Goal: Download file/media

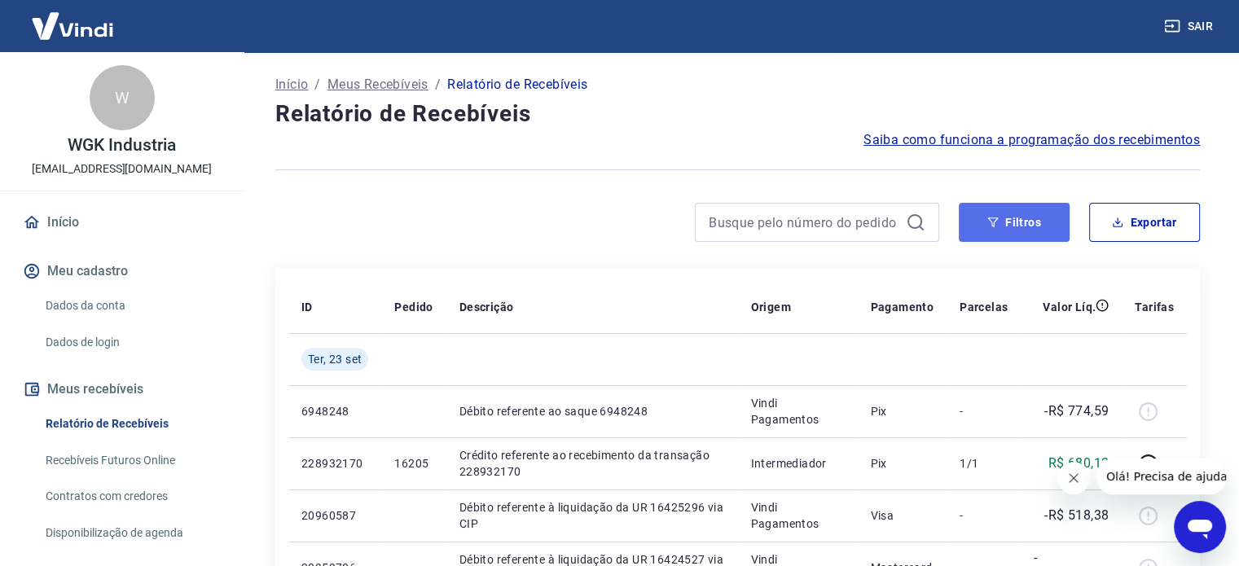
click at [1023, 219] on button "Filtros" at bounding box center [1014, 222] width 111 height 39
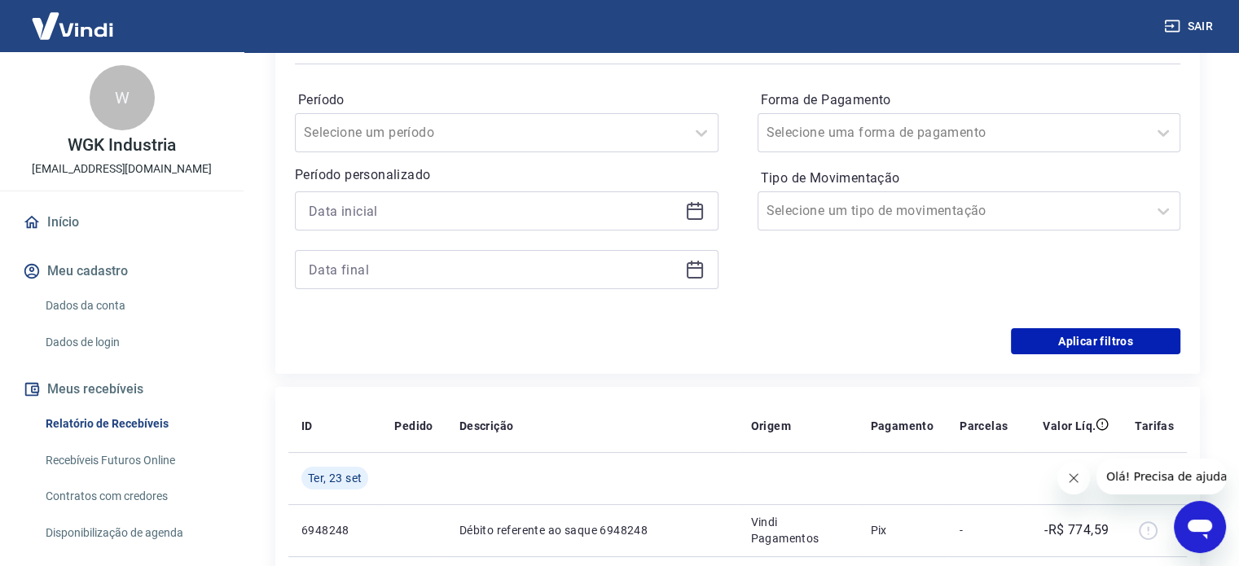
scroll to position [244, 0]
click at [695, 209] on icon at bounding box center [695, 210] width 20 height 20
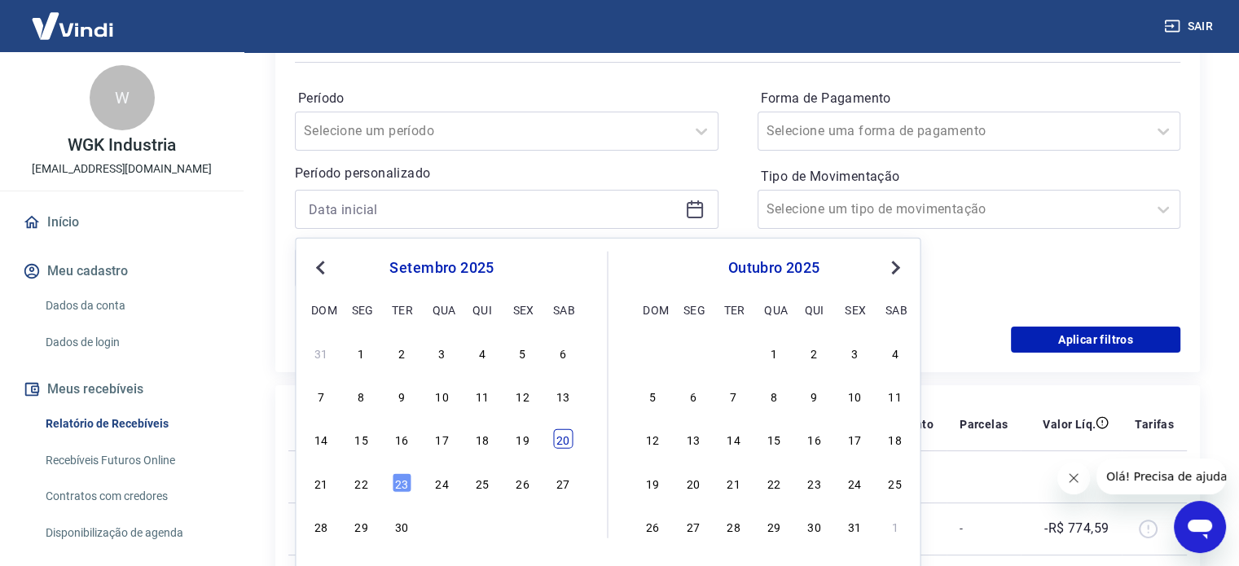
click at [567, 442] on div "20" at bounding box center [563, 439] width 20 height 20
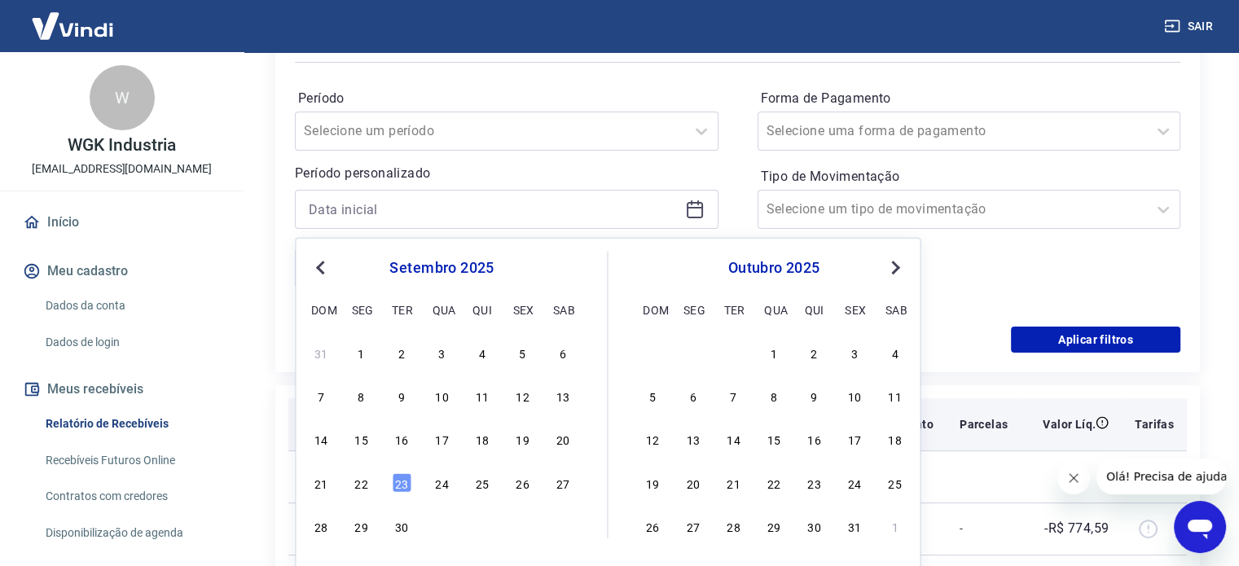
type input "[DATE]"
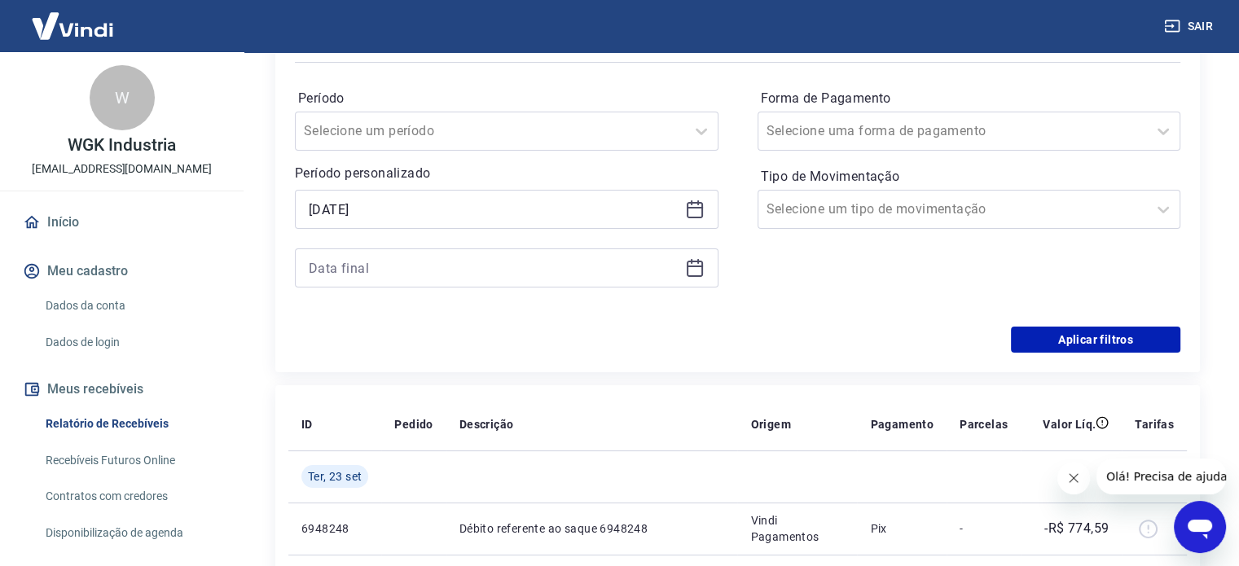
click at [691, 266] on icon at bounding box center [695, 267] width 16 height 2
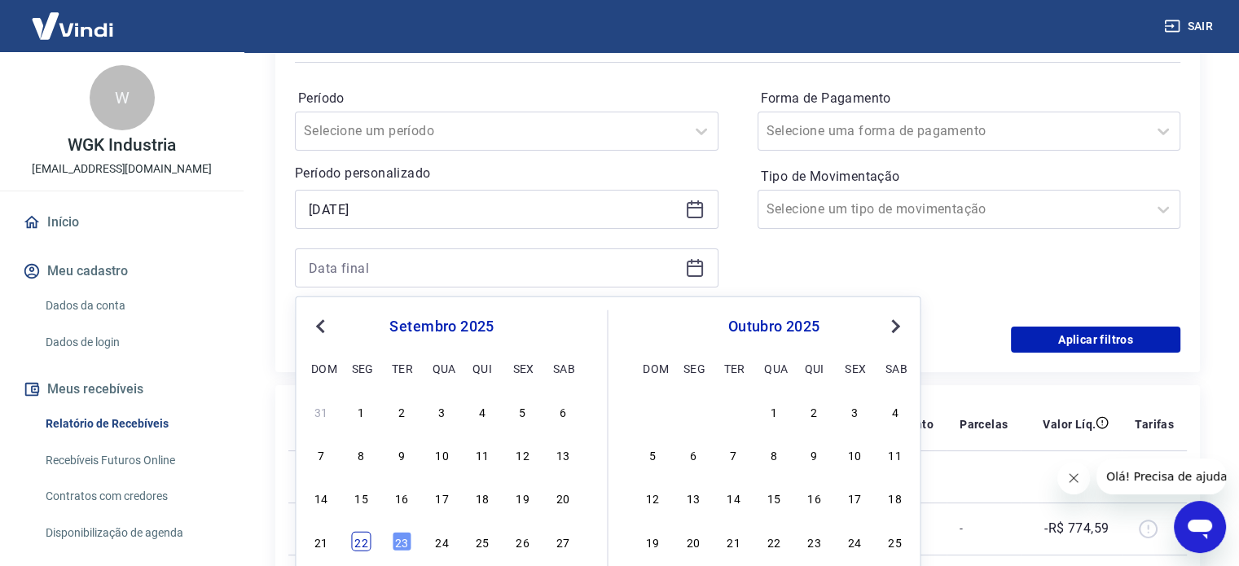
click at [360, 540] on div "22" at bounding box center [362, 541] width 20 height 20
type input "[DATE]"
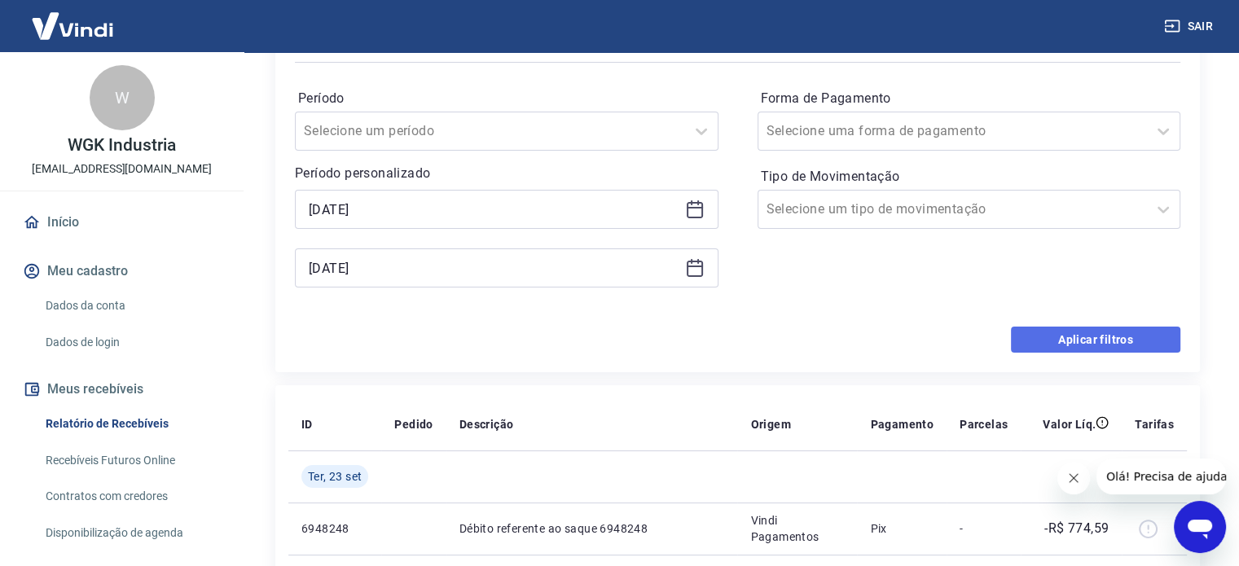
click at [1095, 339] on button "Aplicar filtros" at bounding box center [1095, 340] width 169 height 26
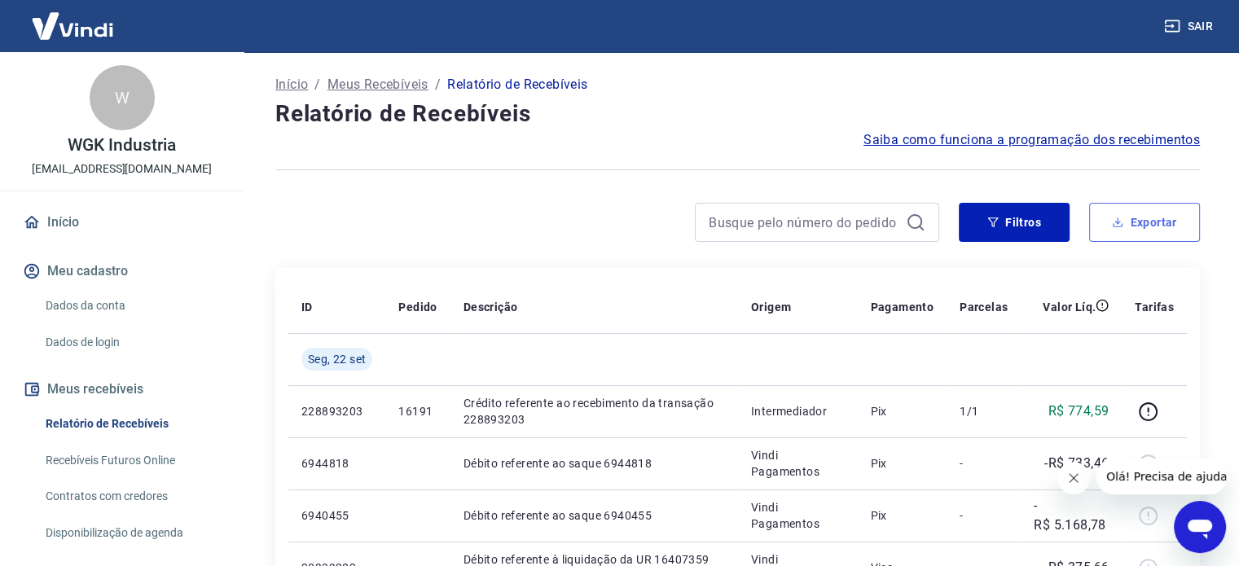
click at [1157, 224] on button "Exportar" at bounding box center [1144, 222] width 111 height 39
type input "[DATE]"
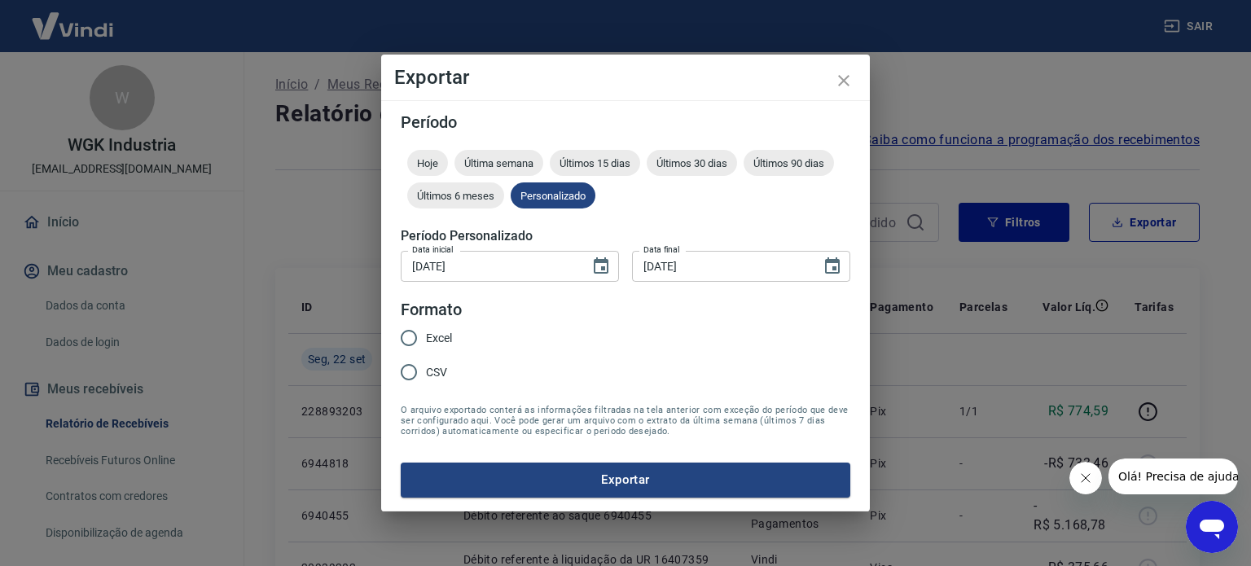
click at [411, 336] on input "Excel" at bounding box center [409, 338] width 34 height 34
radio input "true"
click at [662, 474] on button "Exportar" at bounding box center [626, 480] width 450 height 34
